Goal: Find specific page/section: Find specific page/section

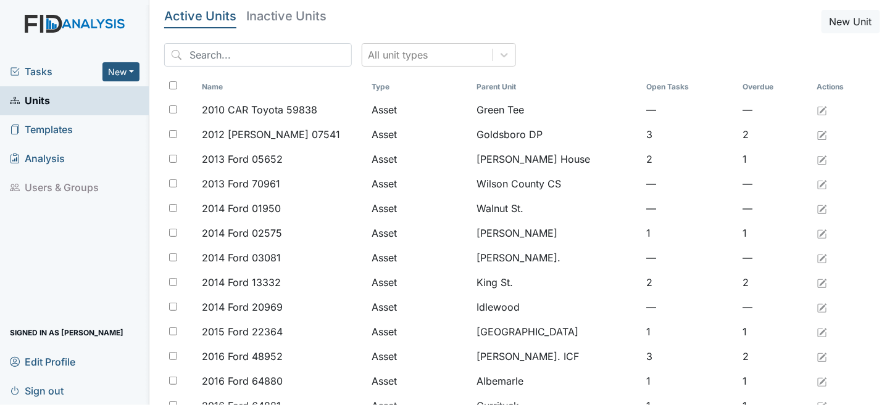
scroll to position [978, 0]
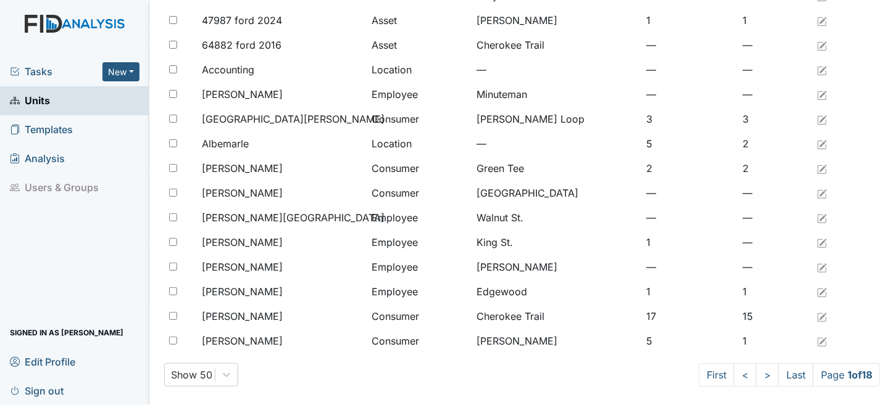
click at [38, 96] on span "Units" at bounding box center [30, 100] width 40 height 19
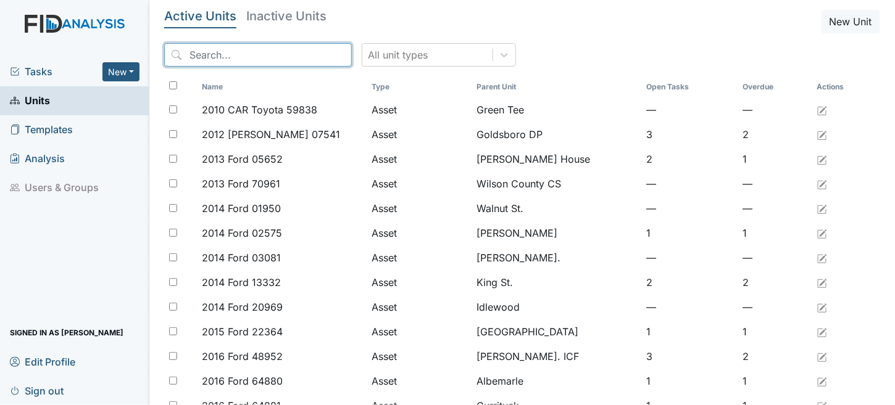
click at [205, 52] on input "search" at bounding box center [258, 54] width 188 height 23
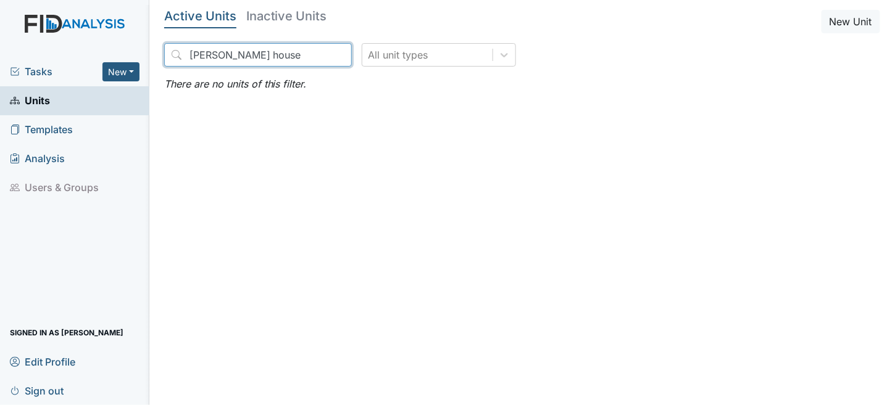
type input "scott house"
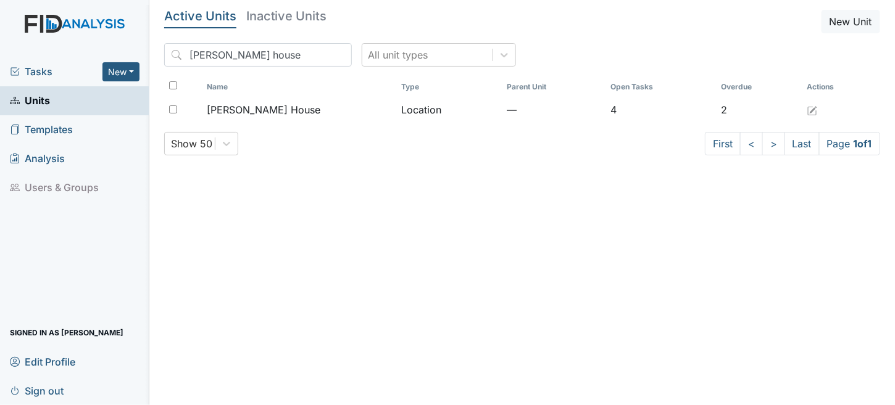
click at [346, 88] on th "Name" at bounding box center [299, 86] width 195 height 21
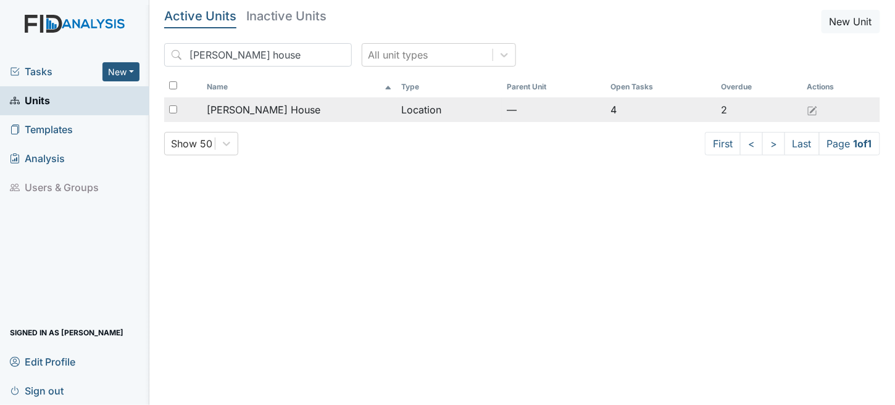
click at [397, 118] on td "Location" at bounding box center [449, 109] width 105 height 25
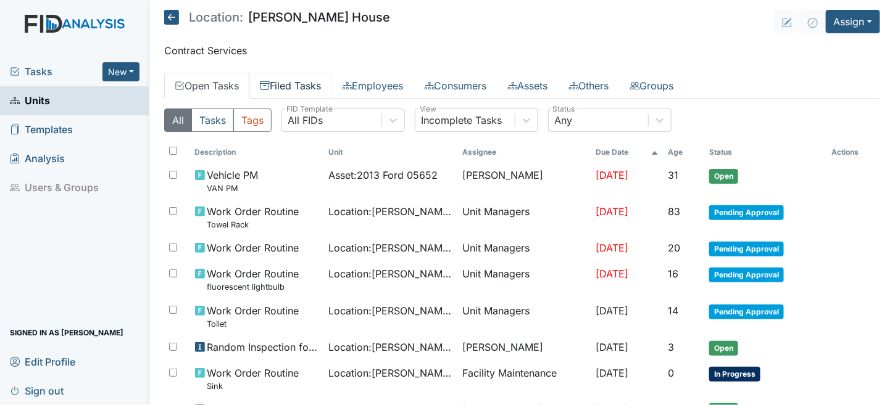
click at [291, 74] on link "Filed Tasks" at bounding box center [290, 86] width 83 height 26
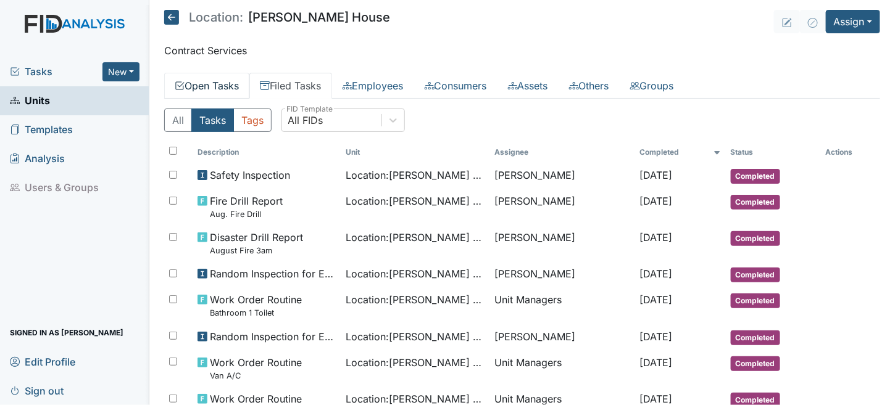
click at [228, 88] on link "Open Tasks" at bounding box center [206, 86] width 85 height 26
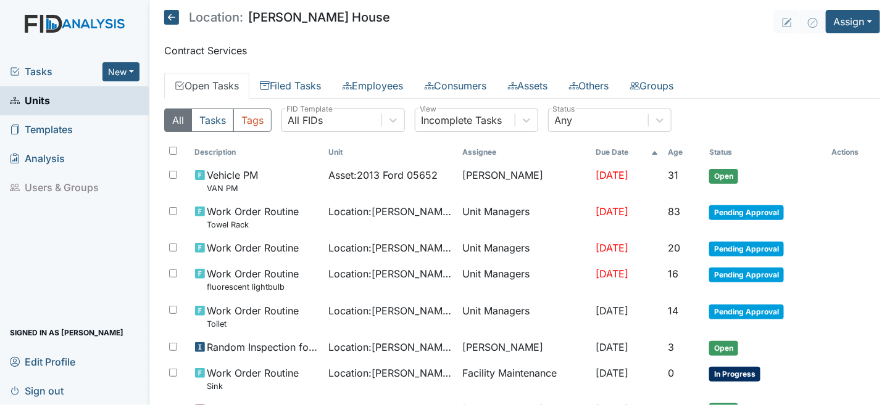
click at [49, 106] on link "Units" at bounding box center [74, 100] width 149 height 29
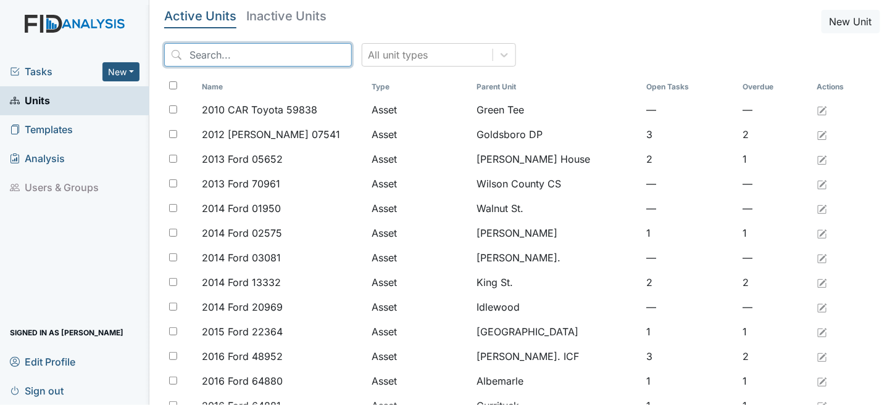
drag, startPoint x: 239, startPoint y: 58, endPoint x: 320, endPoint y: 46, distance: 82.3
click at [258, 58] on input "search" at bounding box center [258, 54] width 188 height 23
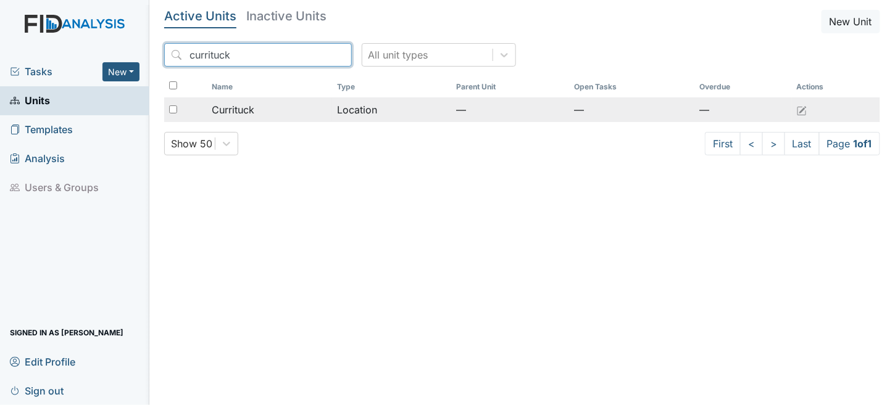
type input "currituck"
click at [418, 114] on td "Location" at bounding box center [391, 109] width 119 height 25
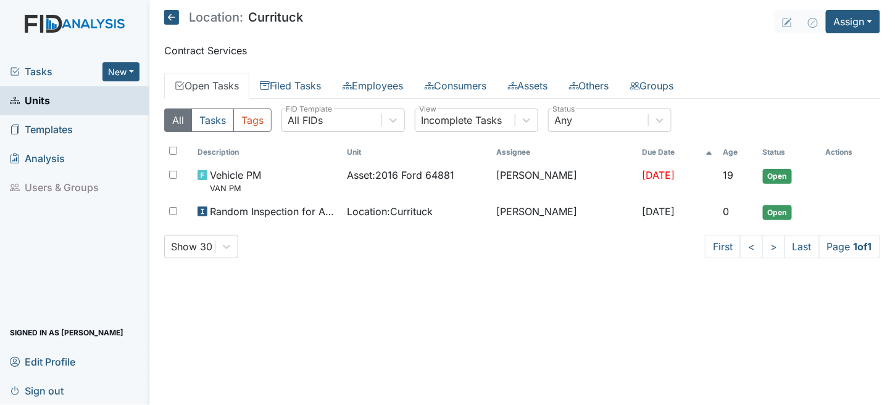
click at [305, 70] on main "Location: Currituck Assign Assign Form Assign Inspection Assign Document Assign…" at bounding box center [521, 202] width 745 height 405
click at [302, 83] on link "Filed Tasks" at bounding box center [290, 86] width 83 height 26
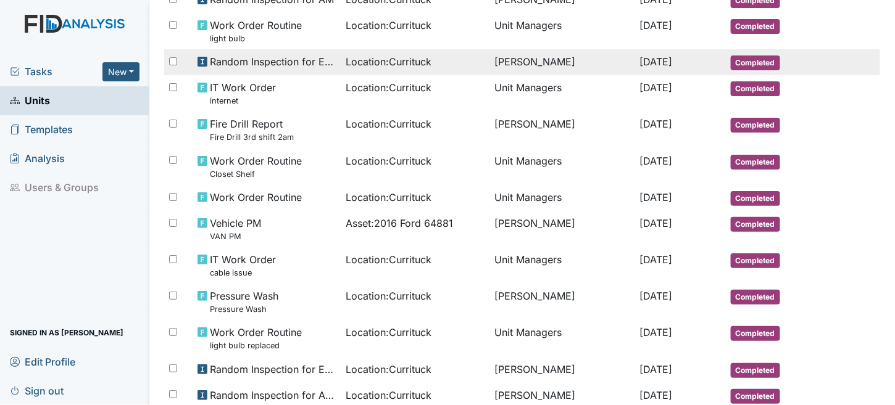
scroll to position [185, 0]
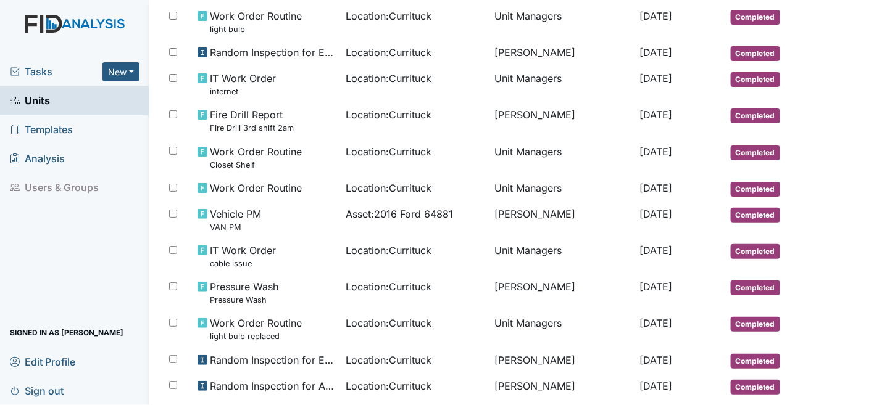
click at [39, 75] on span "Tasks" at bounding box center [56, 71] width 93 height 15
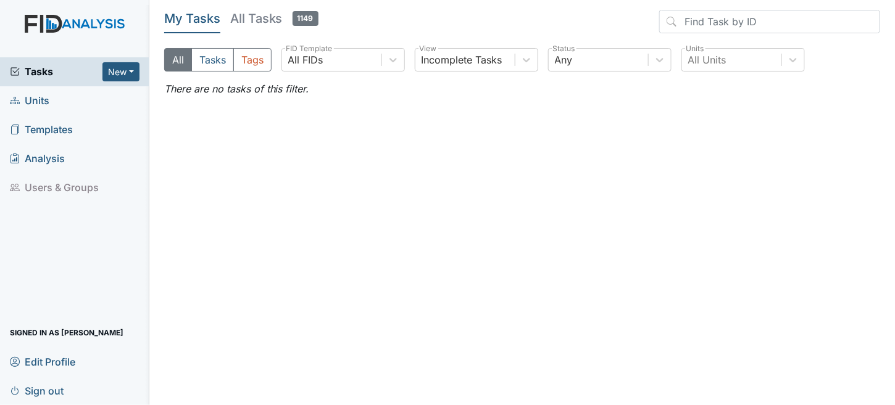
click at [45, 392] on span "Sign out" at bounding box center [37, 390] width 54 height 19
